Goal: Task Accomplishment & Management: Use online tool/utility

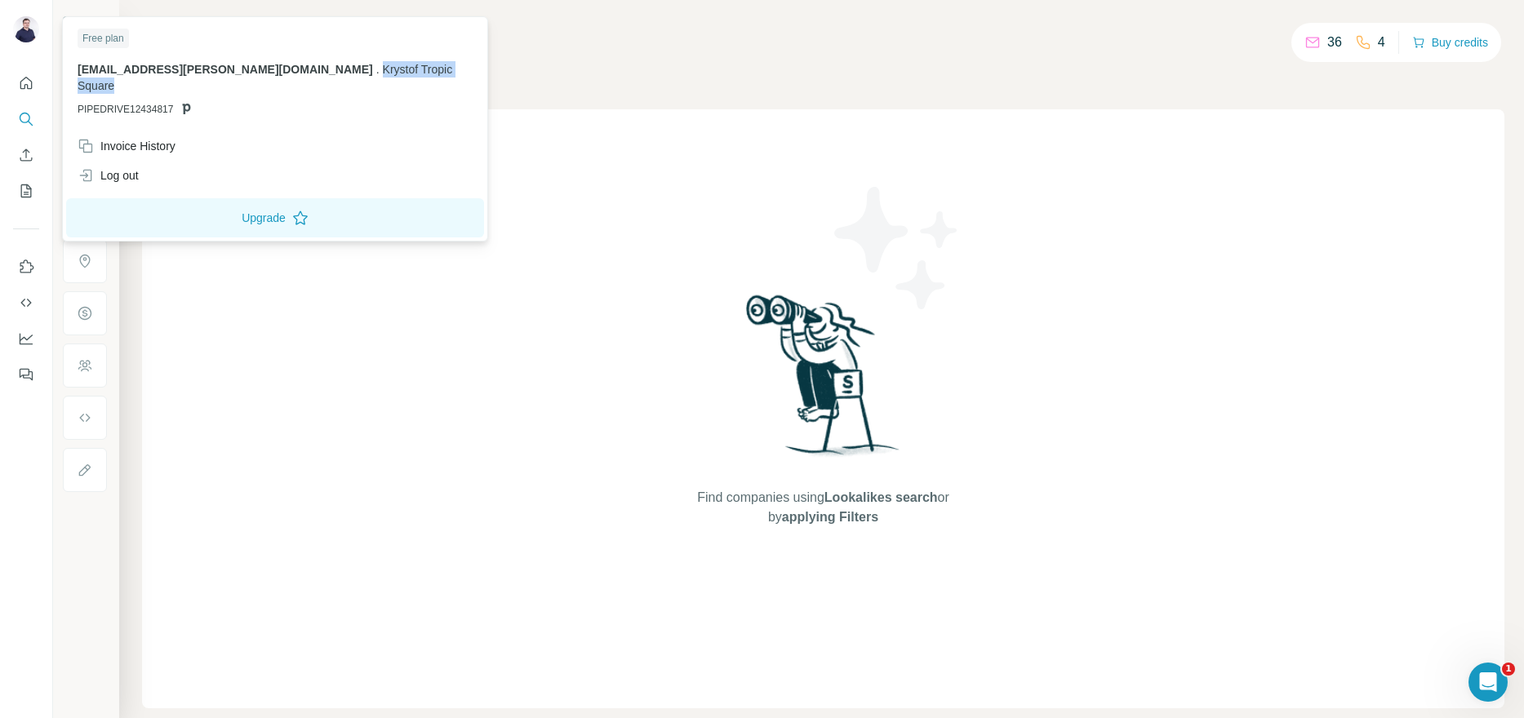
drag, startPoint x: 260, startPoint y: 71, endPoint x: 380, endPoint y: 72, distance: 119.2
click at [380, 72] on div "Free plan jan.pleskac@tropicsquare.com . Krystof Tropic Square PIPEDRIVE12434817" at bounding box center [275, 75] width 418 height 111
drag, startPoint x: 74, startPoint y: 89, endPoint x: 195, endPoint y: 90, distance: 120.8
click at [195, 90] on div "Free plan jan.pleskac@tropicsquare.com . Krystof Tropic Square PIPEDRIVE12434817" at bounding box center [275, 75] width 418 height 111
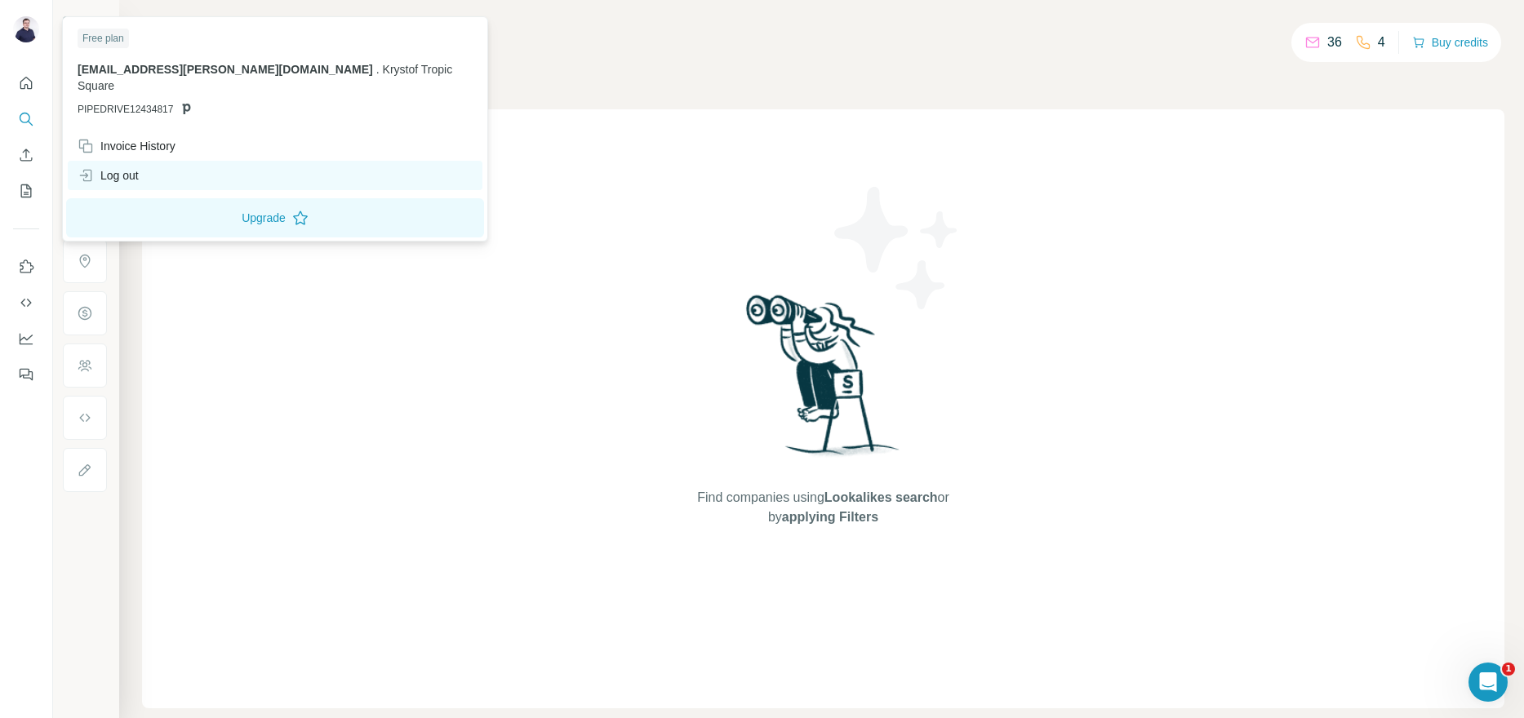
click at [122, 167] on div "Log out" at bounding box center [108, 175] width 61 height 16
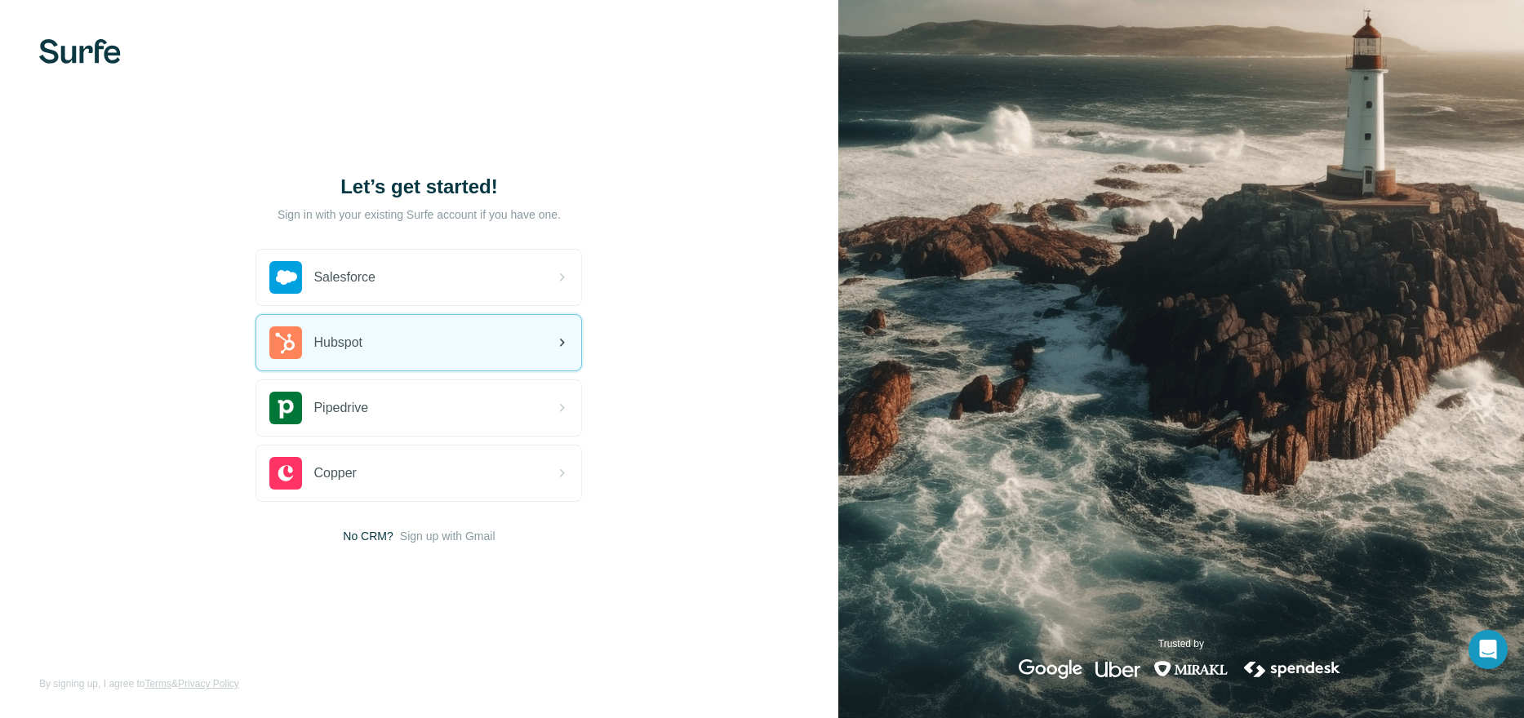
click at [353, 342] on span "Hubspot" at bounding box center [337, 343] width 49 height 20
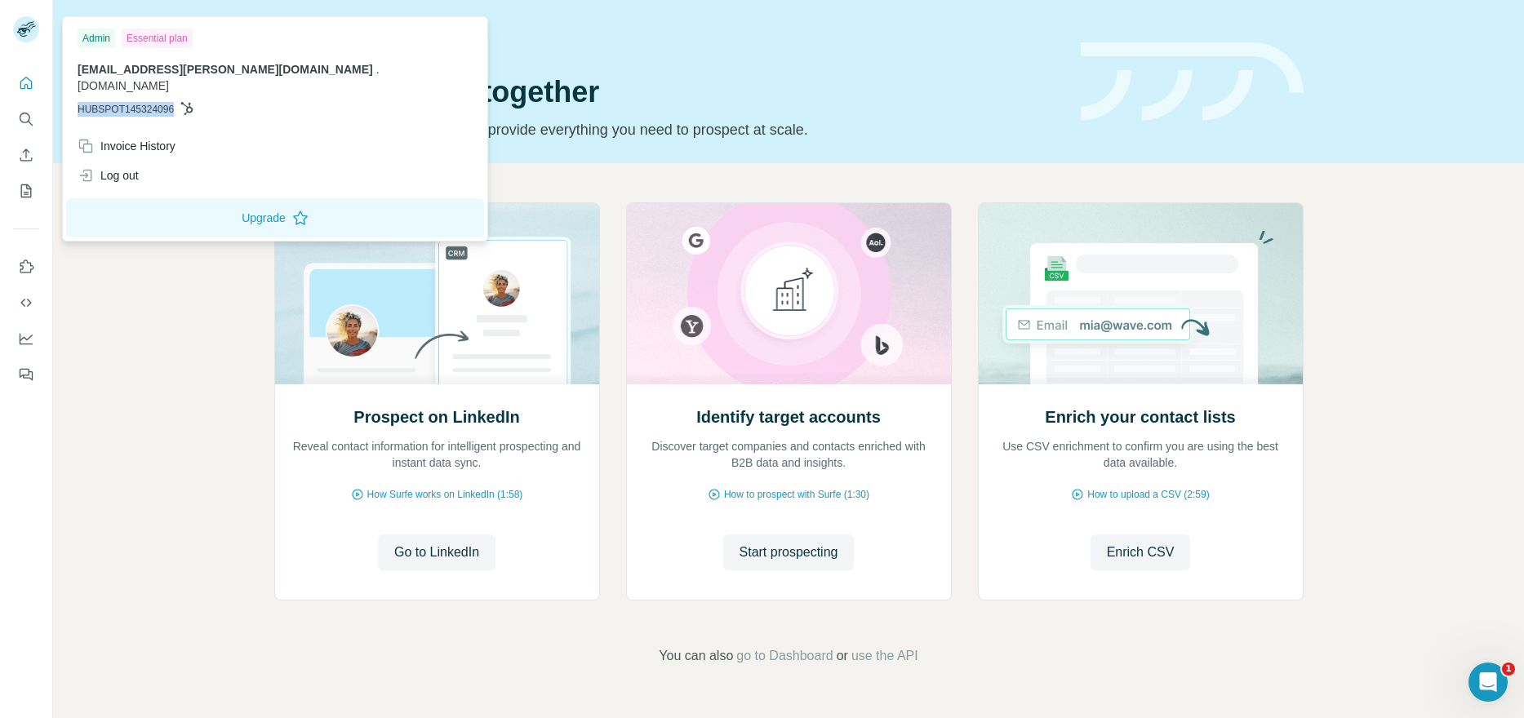
drag, startPoint x: 78, startPoint y: 96, endPoint x: 184, endPoint y: 96, distance: 106.9
click at [184, 102] on p "HUBSPOT145324096" at bounding box center [275, 109] width 395 height 15
click at [29, 25] on rect at bounding box center [26, 29] width 26 height 26
click at [22, 90] on icon "Quick start" at bounding box center [26, 83] width 16 height 16
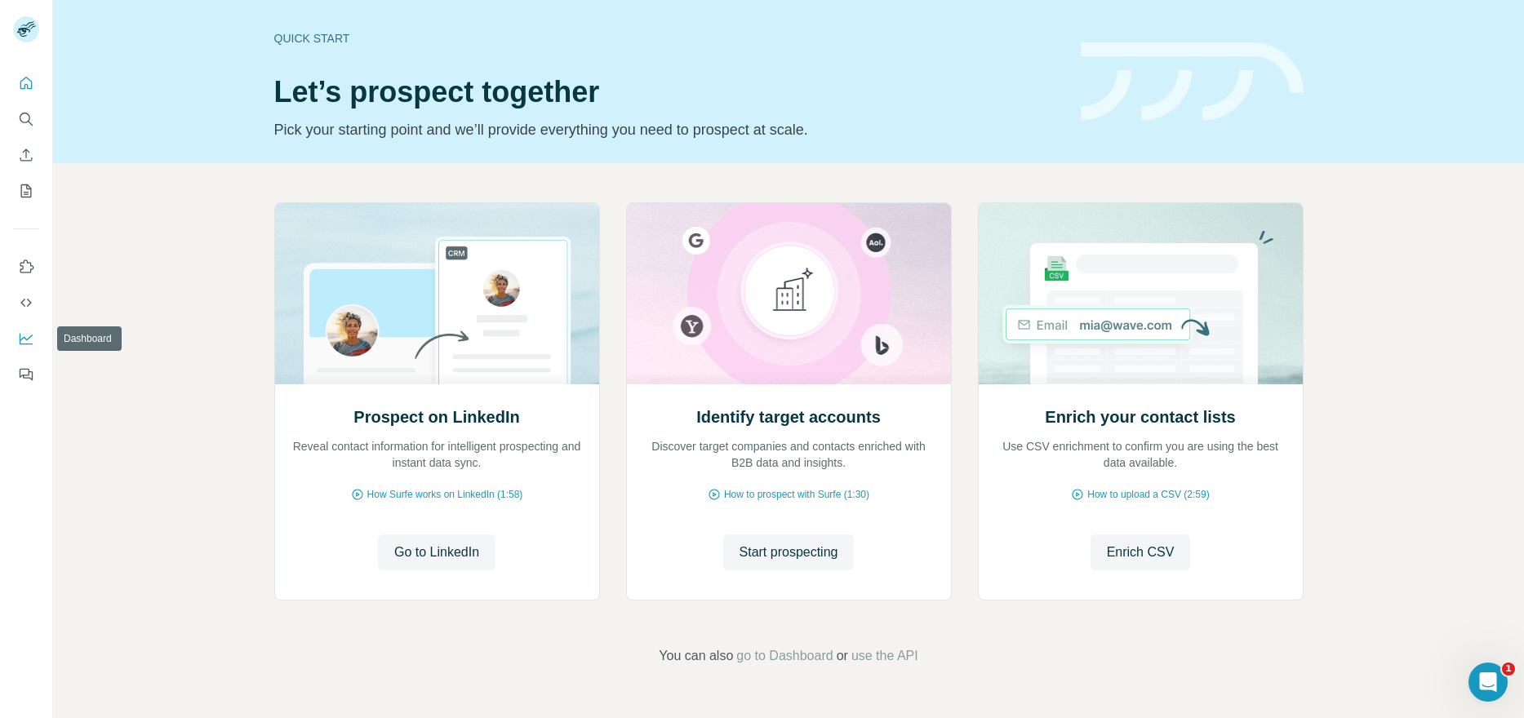
click at [32, 340] on icon "Dashboard" at bounding box center [26, 339] width 16 height 16
click at [21, 340] on icon "Dashboard" at bounding box center [26, 338] width 13 height 7
